Goal: Task Accomplishment & Management: Manage account settings

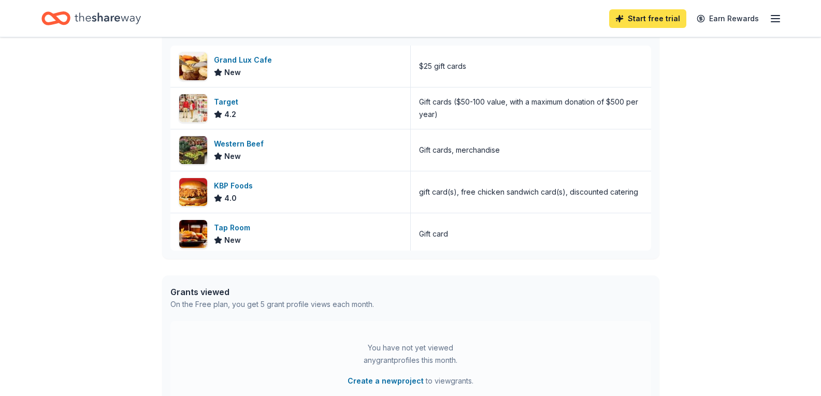
click at [648, 24] on link "Start free trial" at bounding box center [647, 18] width 77 height 19
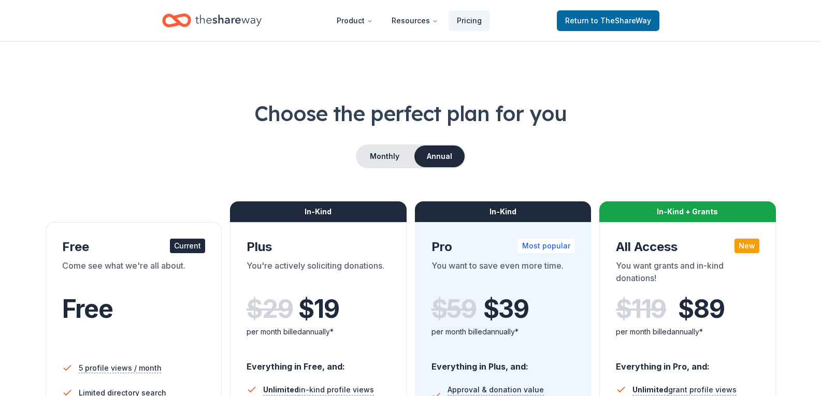
scroll to position [311, 0]
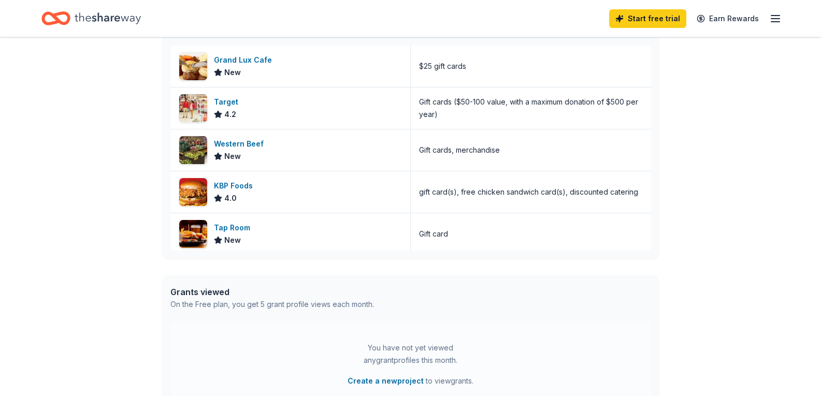
click at [773, 19] on line "button" at bounding box center [776, 19] width 8 height 0
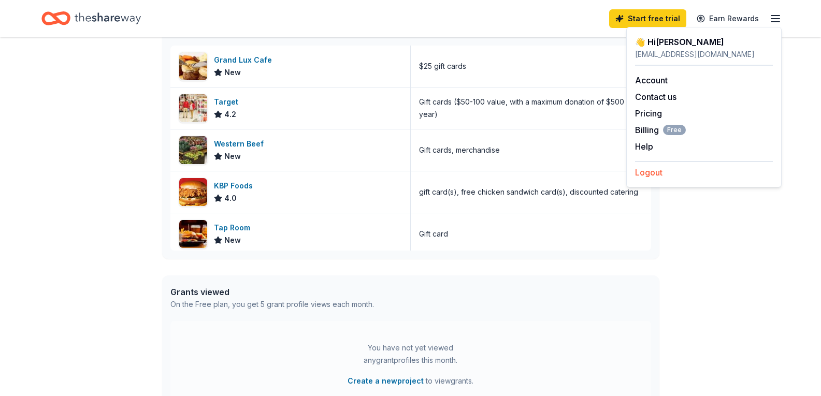
click at [651, 170] on button "Logout" at bounding box center [648, 172] width 27 height 12
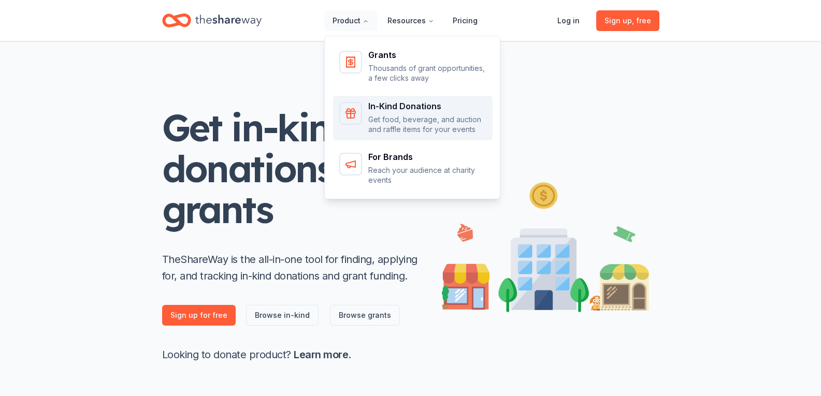
click at [403, 119] on p "Get food, beverage, and auction and raffle items for your events" at bounding box center [427, 125] width 118 height 20
